Goal: Browse casually

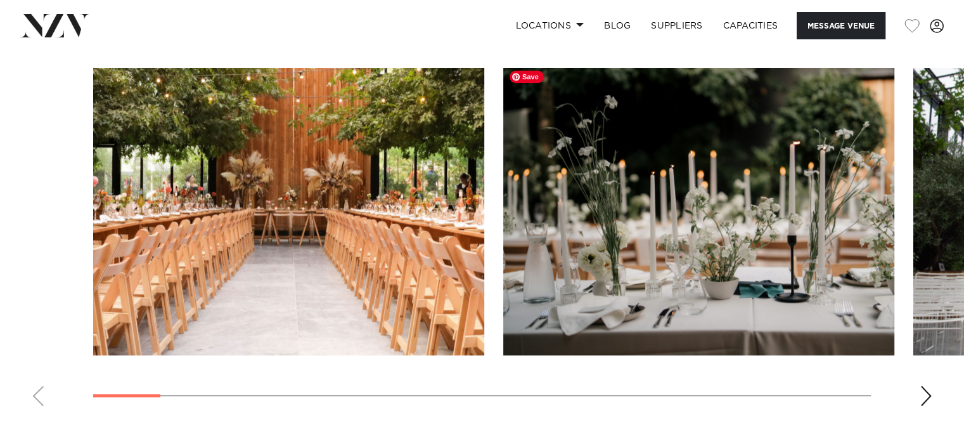
scroll to position [1268, 0]
click at [920, 385] on div "Next slide" at bounding box center [926, 395] width 13 height 20
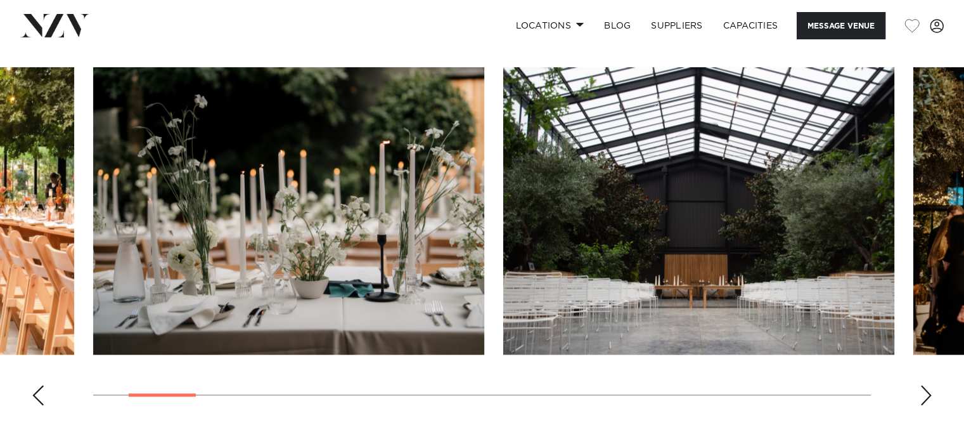
click at [920, 385] on div "Next slide" at bounding box center [926, 395] width 13 height 20
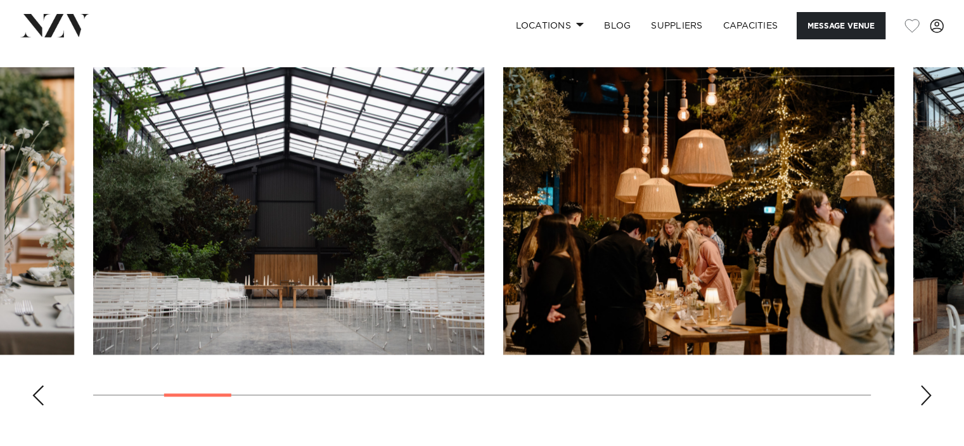
click at [920, 385] on div "Next slide" at bounding box center [926, 395] width 13 height 20
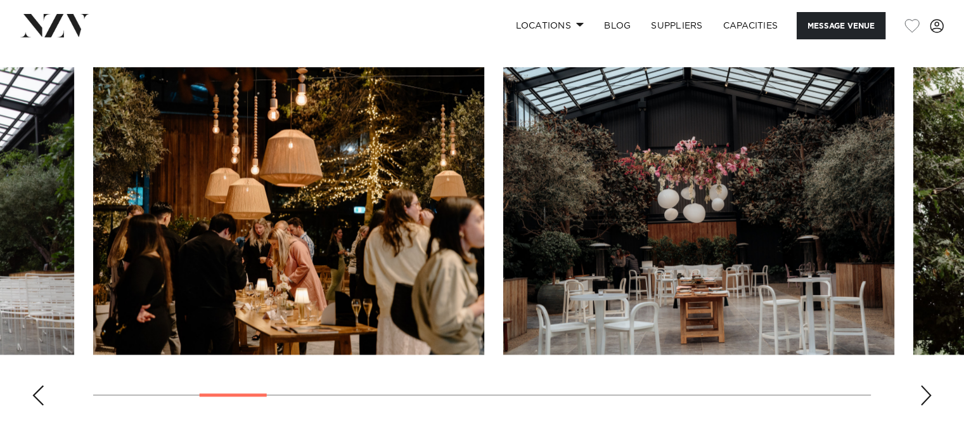
click at [920, 385] on div "Next slide" at bounding box center [926, 395] width 13 height 20
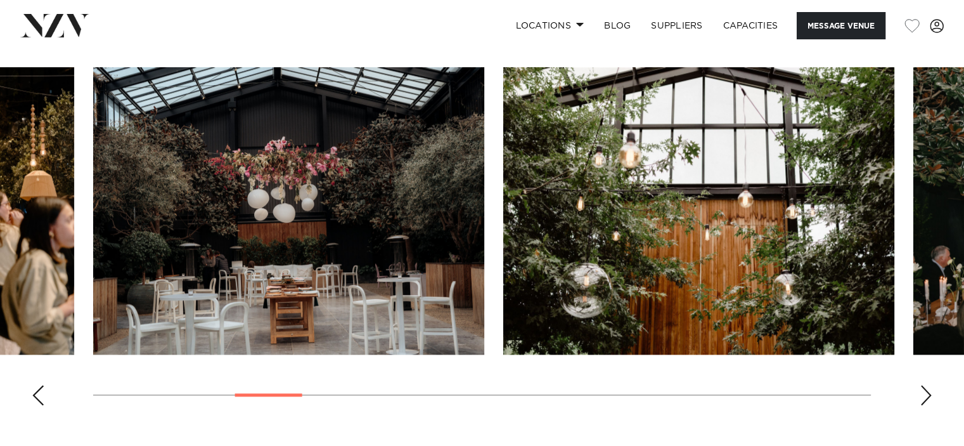
click at [920, 385] on div "Next slide" at bounding box center [926, 395] width 13 height 20
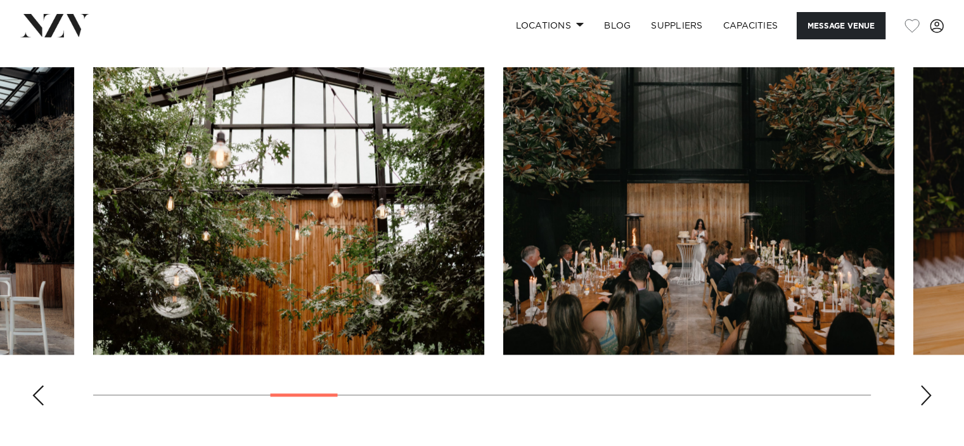
click at [920, 385] on div "Next slide" at bounding box center [926, 395] width 13 height 20
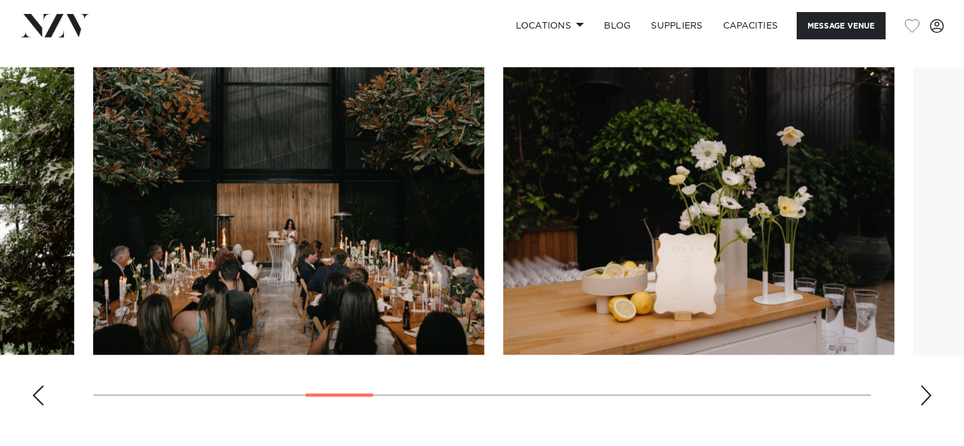
click at [920, 385] on div "Next slide" at bounding box center [926, 395] width 13 height 20
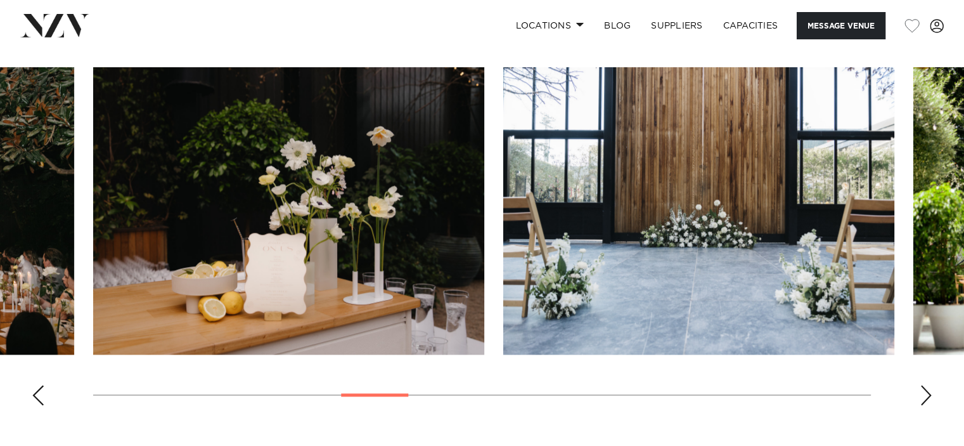
click at [920, 385] on div "Next slide" at bounding box center [926, 395] width 13 height 20
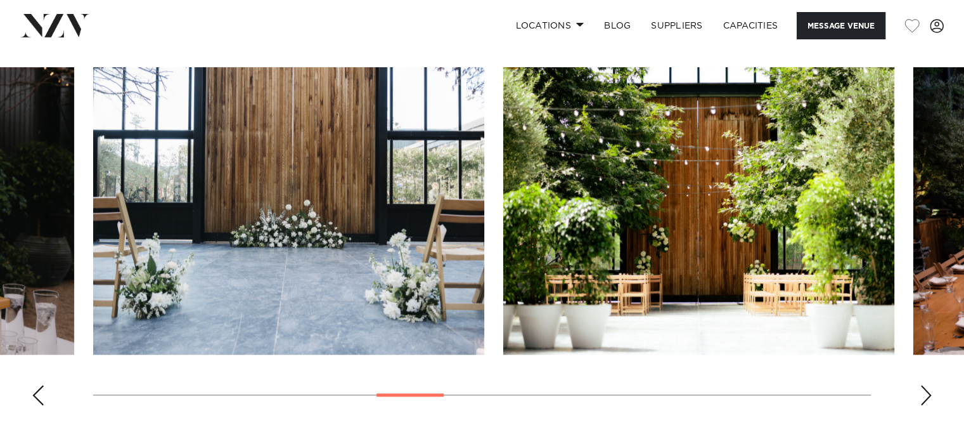
click at [920, 385] on div "Next slide" at bounding box center [926, 395] width 13 height 20
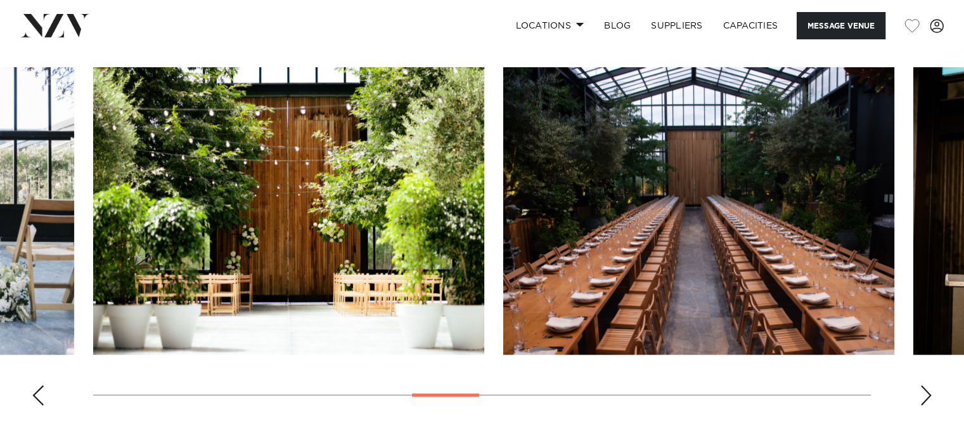
click at [920, 385] on div "Next slide" at bounding box center [926, 395] width 13 height 20
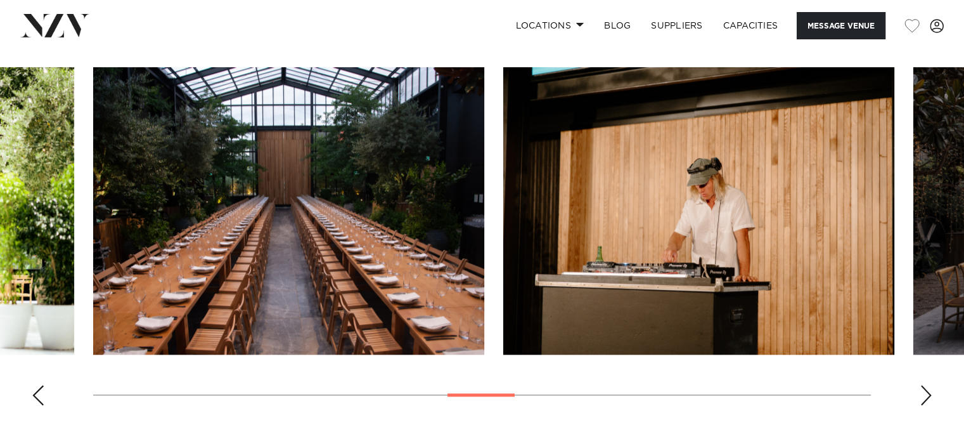
click at [920, 385] on div "Next slide" at bounding box center [926, 395] width 13 height 20
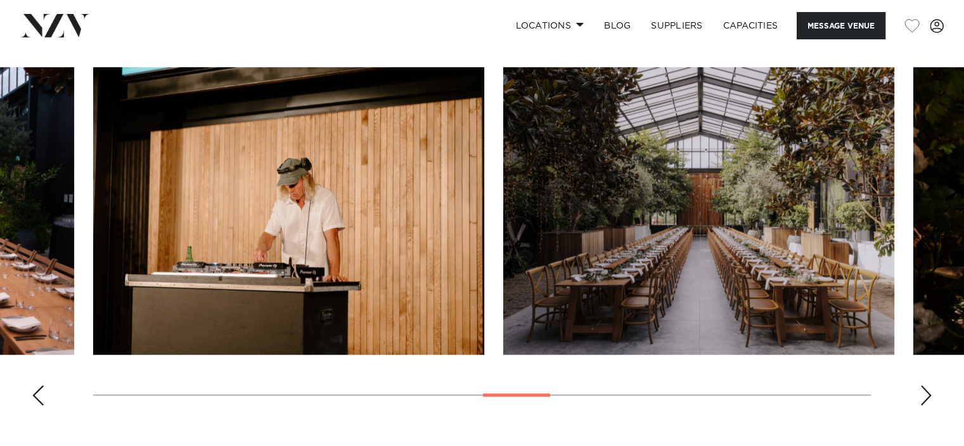
click at [920, 385] on div "Next slide" at bounding box center [926, 395] width 13 height 20
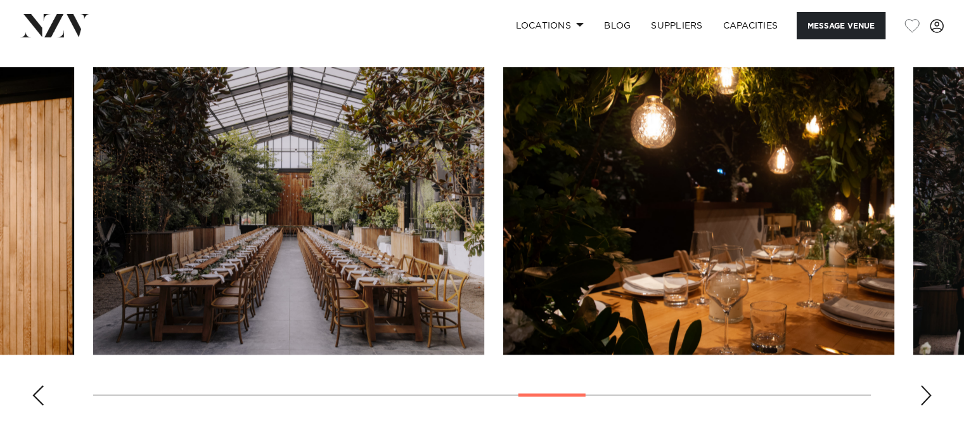
click at [920, 385] on div "Next slide" at bounding box center [926, 395] width 13 height 20
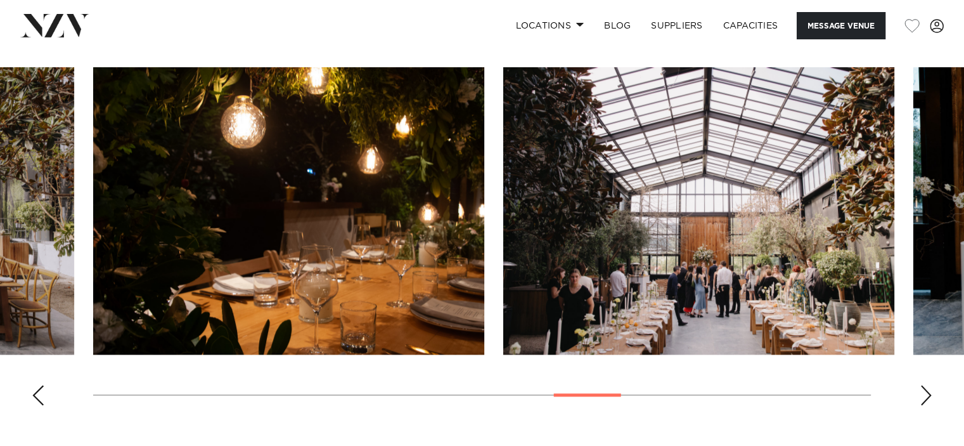
click at [920, 385] on div "Next slide" at bounding box center [926, 395] width 13 height 20
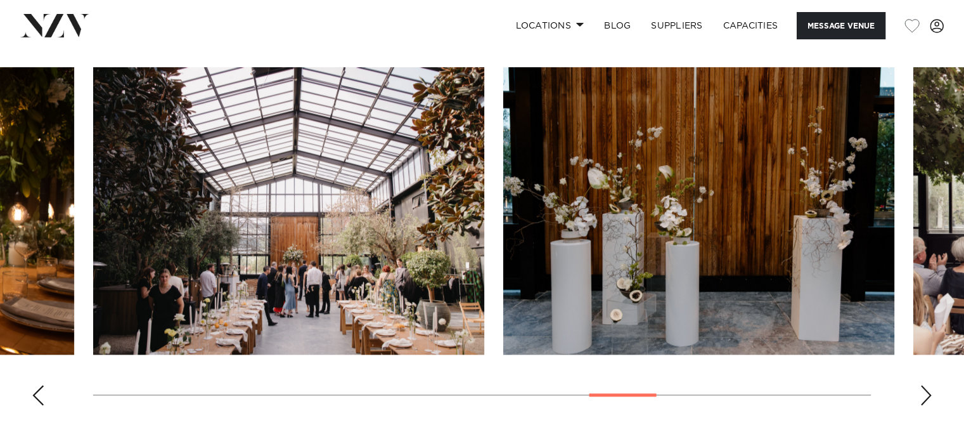
click at [920, 385] on div "Next slide" at bounding box center [926, 395] width 13 height 20
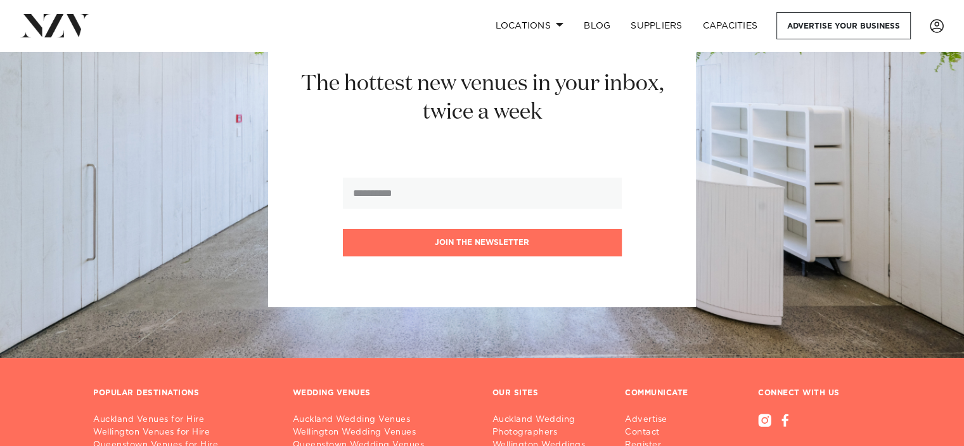
scroll to position [380, 0]
